Goal: Information Seeking & Learning: Learn about a topic

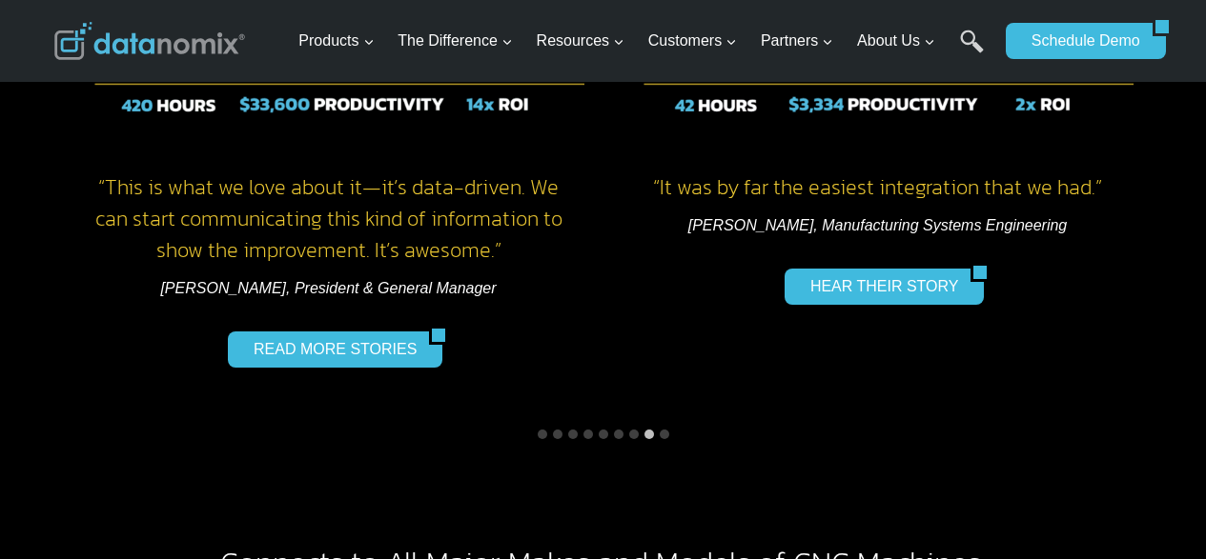
scroll to position [2954, 0]
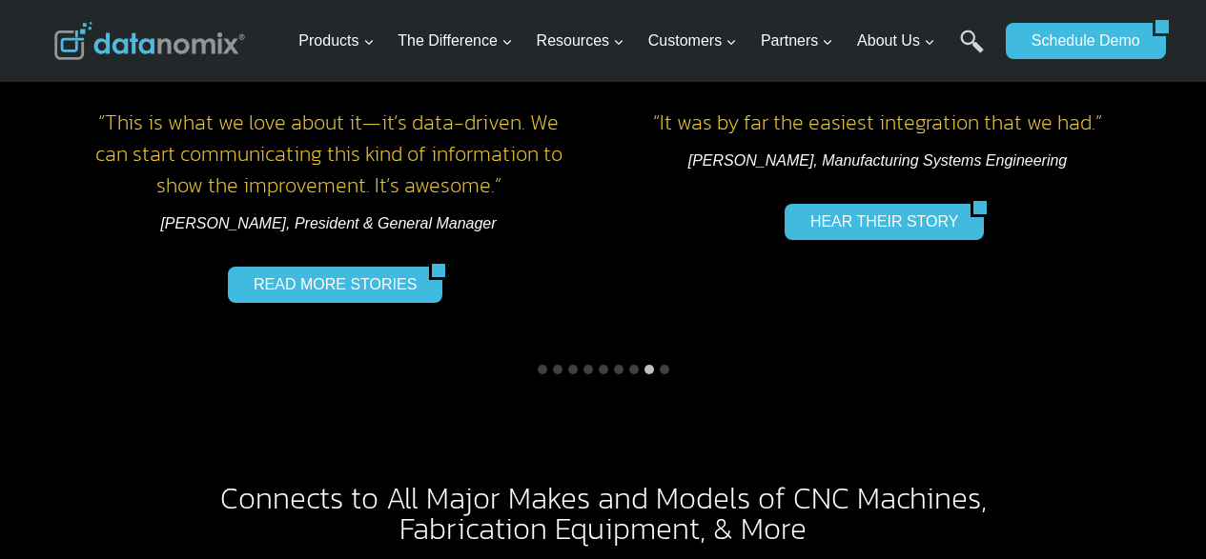
click at [587, 365] on button "Go to slide 4" at bounding box center [588, 370] width 10 height 10
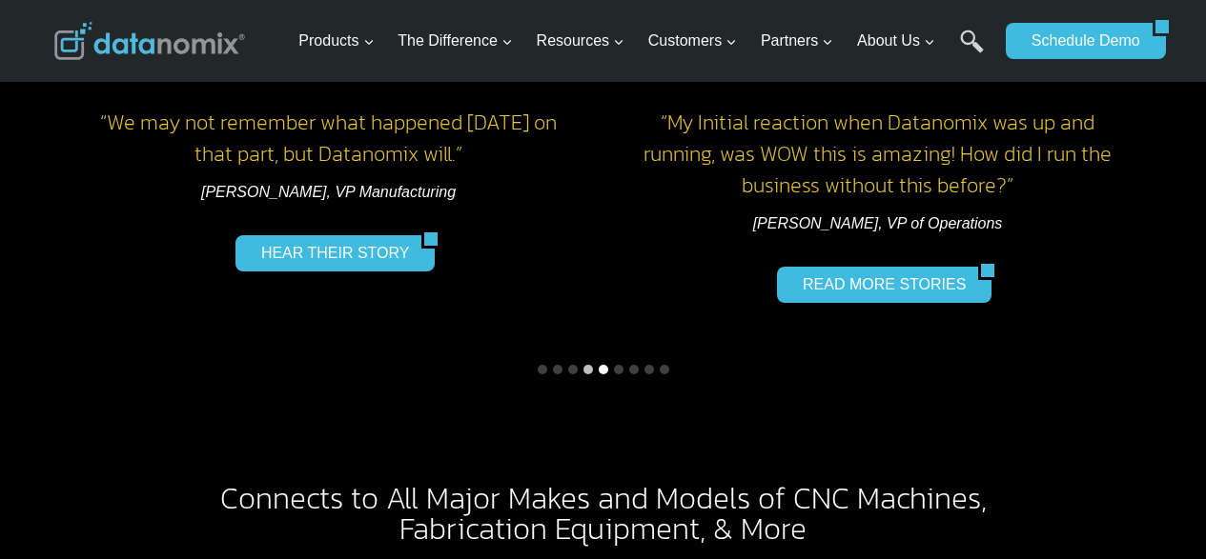
click at [603, 365] on button "Go to slide 5" at bounding box center [603, 370] width 10 height 10
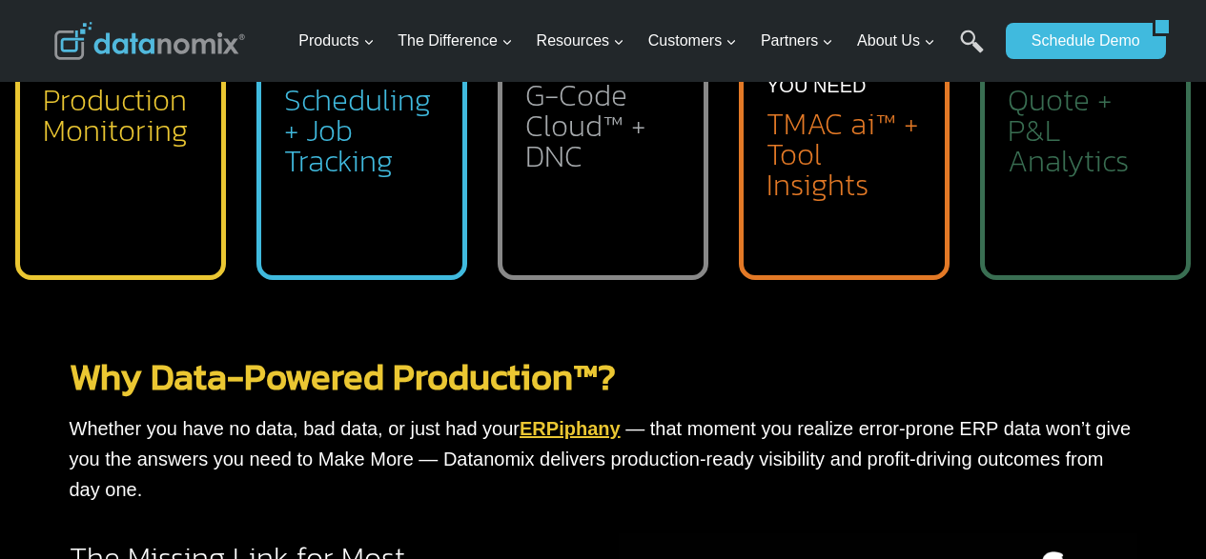
scroll to position [1144, 0]
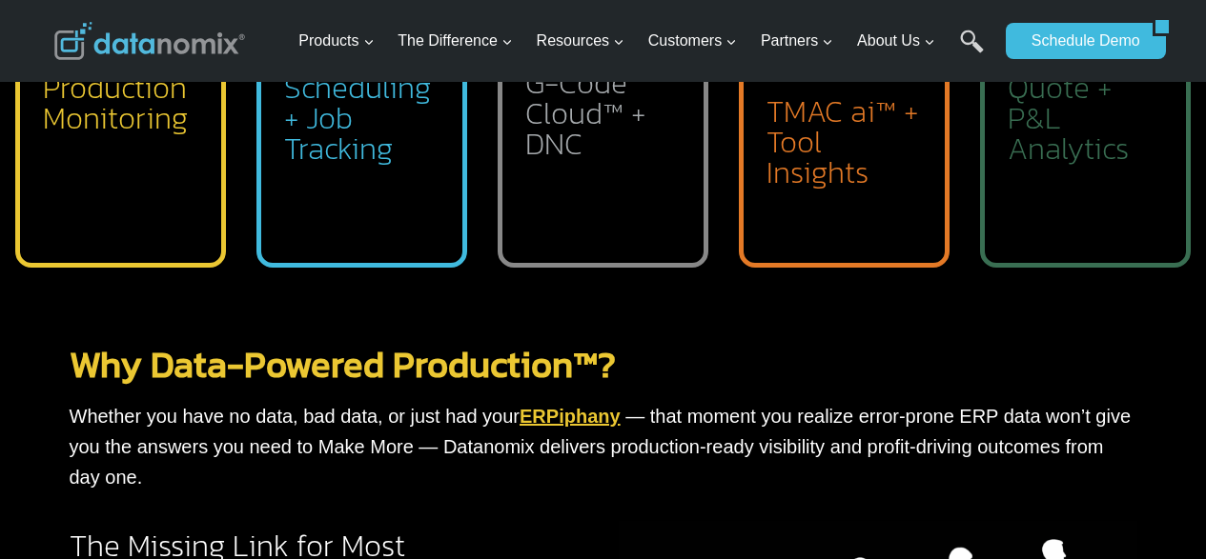
click at [348, 360] on link "Why Data-Powered Production™?" at bounding box center [343, 364] width 546 height 54
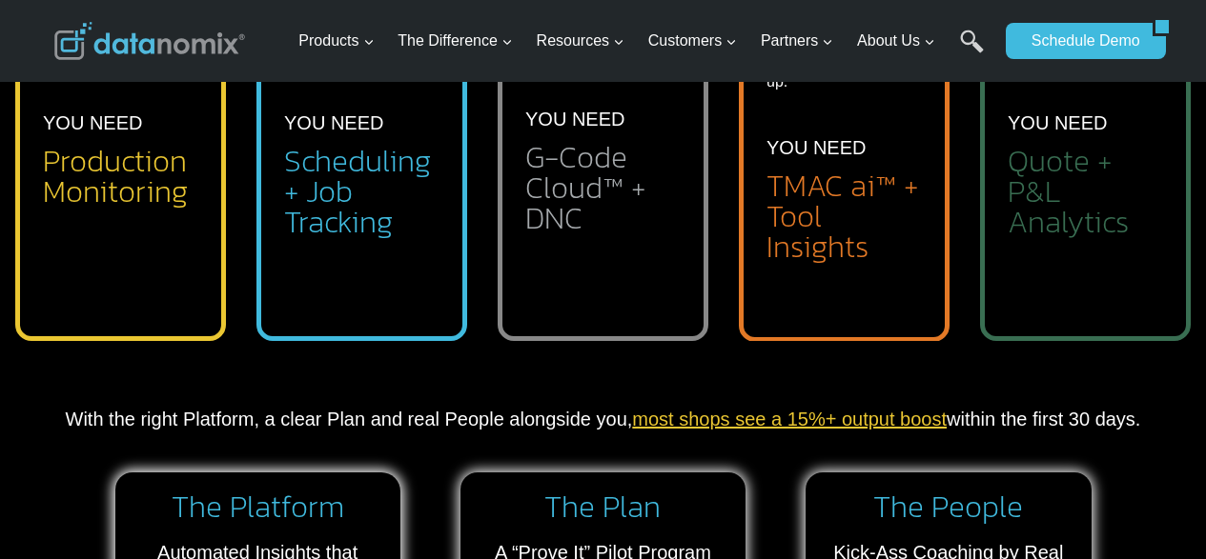
scroll to position [1239, 0]
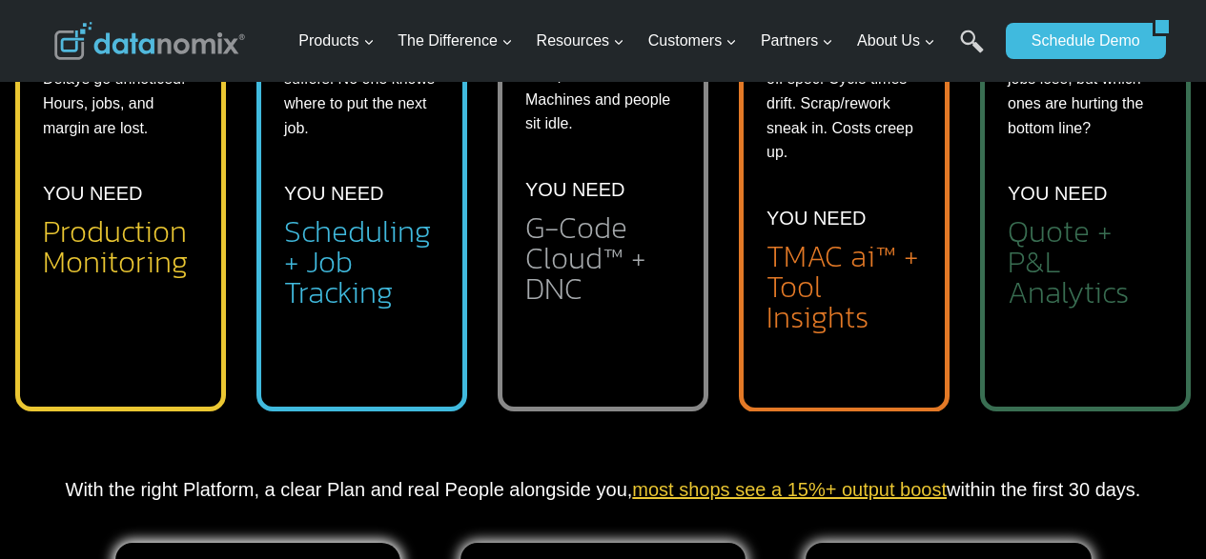
click at [1004, 127] on div "Leaving Real Money on the Table? Some jobs win, some jobs lose, but which ones …" at bounding box center [1085, 134] width 211 height 556
